Goal: Transaction & Acquisition: Purchase product/service

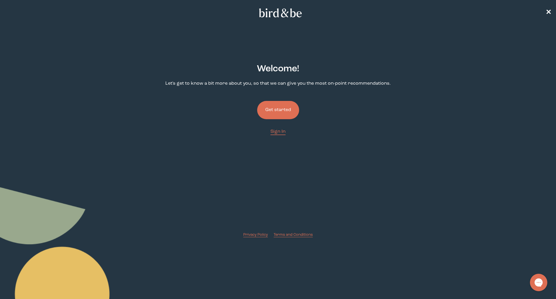
click at [280, 107] on button "Get started" at bounding box center [278, 110] width 42 height 18
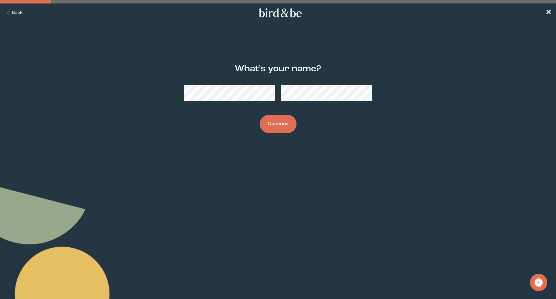
click at [287, 127] on button "Continue" at bounding box center [278, 124] width 37 height 18
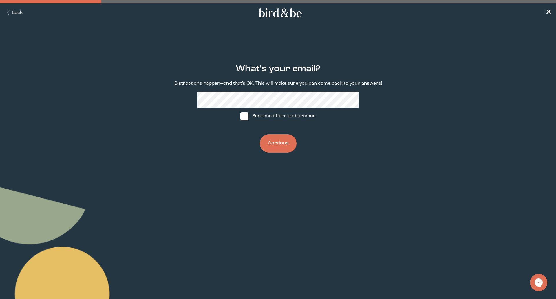
click at [273, 115] on label "Send me offers and promos" at bounding box center [278, 115] width 86 height 17
click at [240, 116] on input "Send me offers and promos" at bounding box center [240, 116] width 0 height 0
checkbox input "true"
click at [273, 145] on button "Continue" at bounding box center [278, 143] width 37 height 18
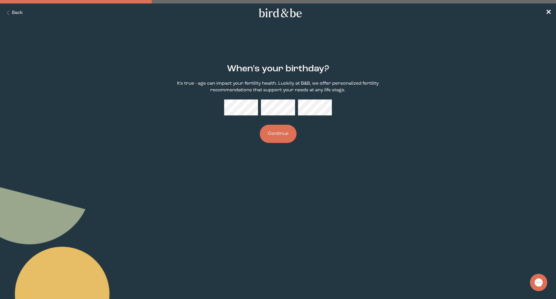
click at [281, 130] on button "Continue" at bounding box center [278, 134] width 37 height 18
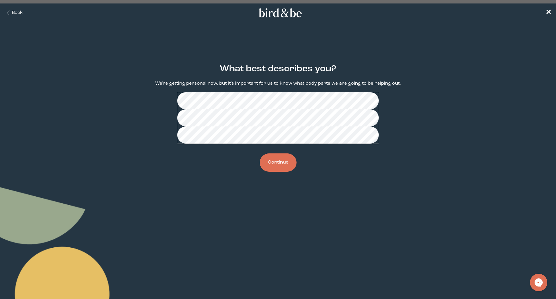
click at [276, 171] on button "Continue" at bounding box center [278, 162] width 37 height 18
click at [281, 171] on button "Continue" at bounding box center [278, 162] width 37 height 18
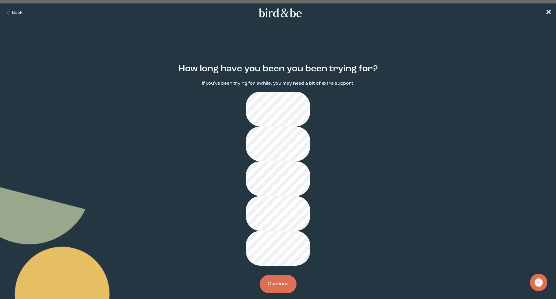
click at [284, 275] on button "Continue" at bounding box center [278, 284] width 37 height 18
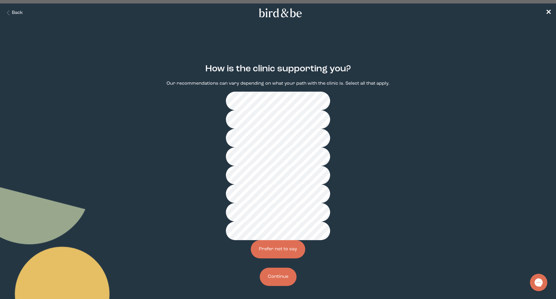
click at [282, 267] on button "Continue" at bounding box center [278, 276] width 37 height 18
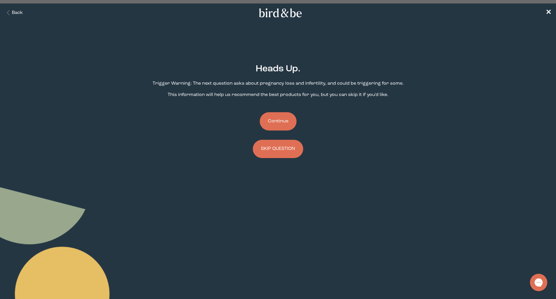
click at [283, 120] on button "Continue" at bounding box center [278, 121] width 37 height 18
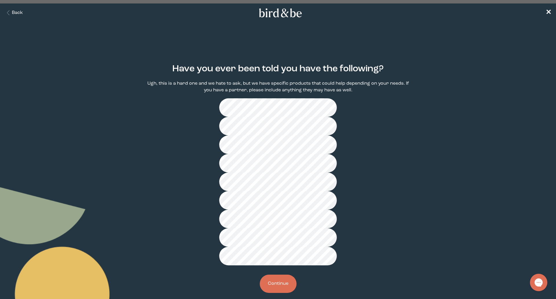
click at [279, 274] on button "Continue" at bounding box center [278, 283] width 37 height 18
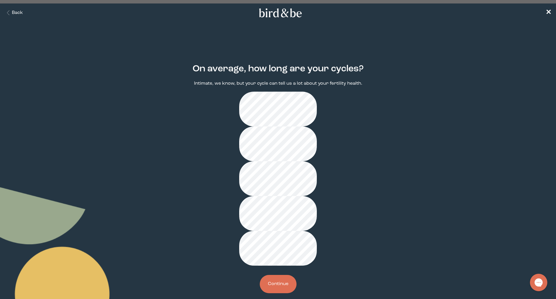
click at [284, 275] on button "Continue" at bounding box center [278, 284] width 37 height 18
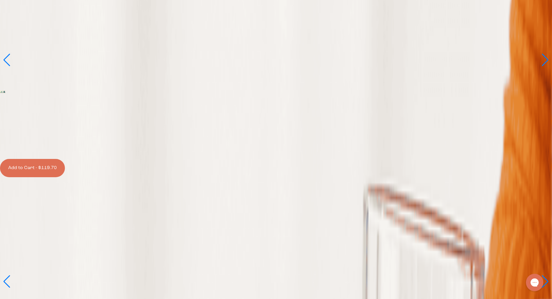
scroll to position [116, 0]
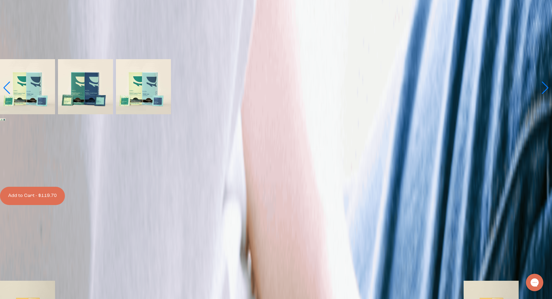
click at [65, 188] on button "Add to Cart - $119.70" at bounding box center [32, 196] width 65 height 18
